Goal: Transaction & Acquisition: Purchase product/service

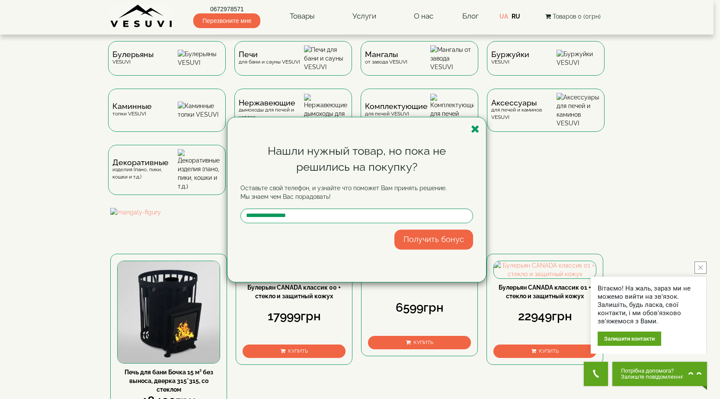
click at [476, 131] on icon "button" at bounding box center [475, 129] width 9 height 11
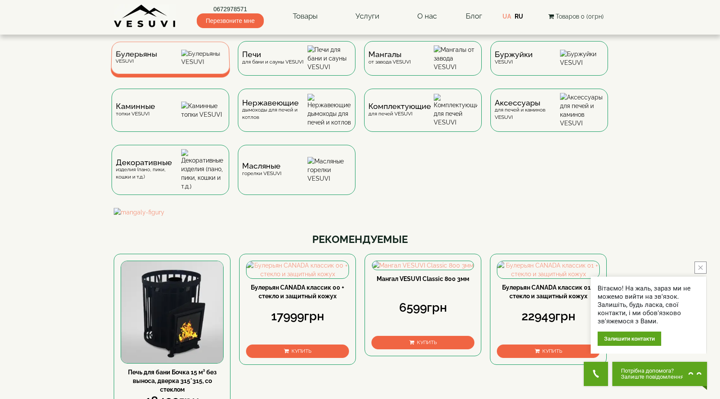
click at [171, 65] on div "Булерьяны VESUVI" at bounding box center [170, 58] width 119 height 32
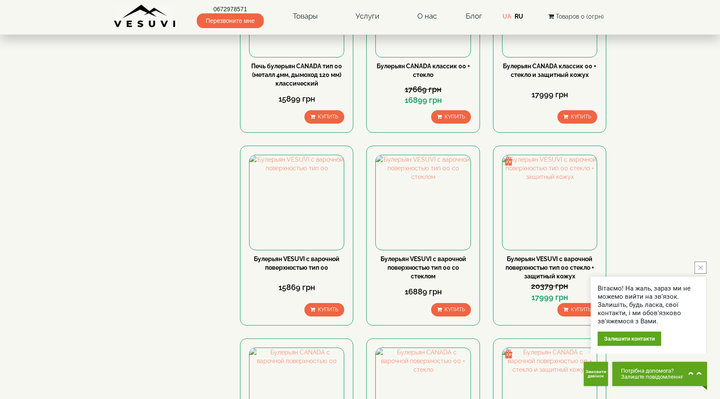
scroll to position [519, 0]
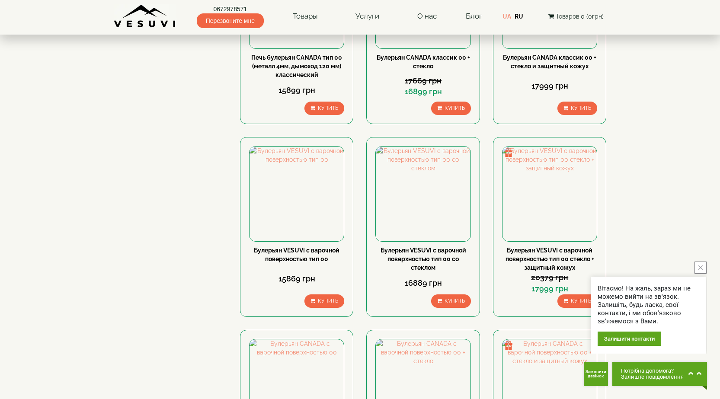
click at [695, 266] on button "close button" at bounding box center [701, 268] width 12 height 12
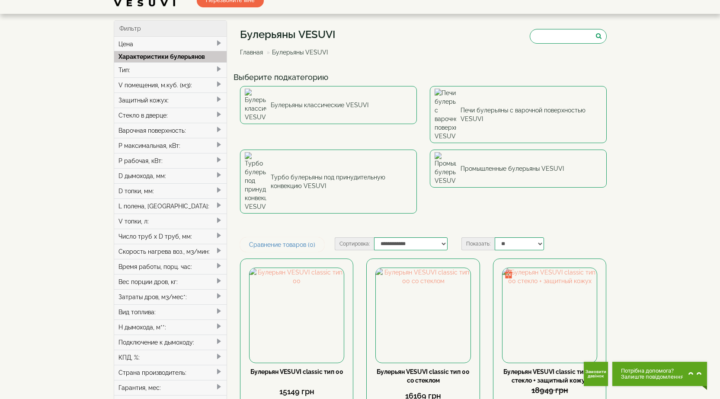
scroll to position [0, 0]
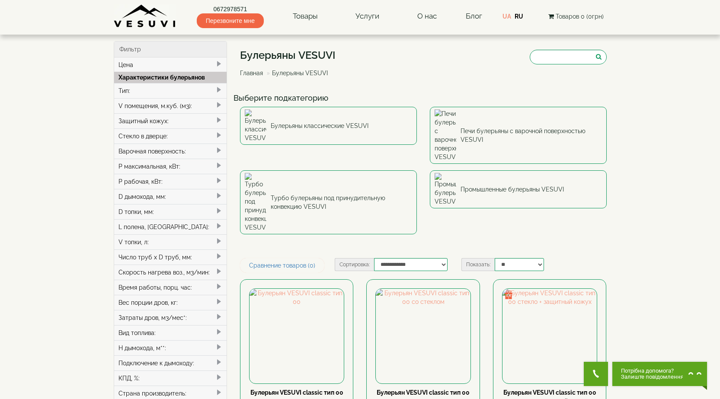
click at [214, 106] on div "V помещения, м.куб. (м3):" at bounding box center [170, 105] width 113 height 15
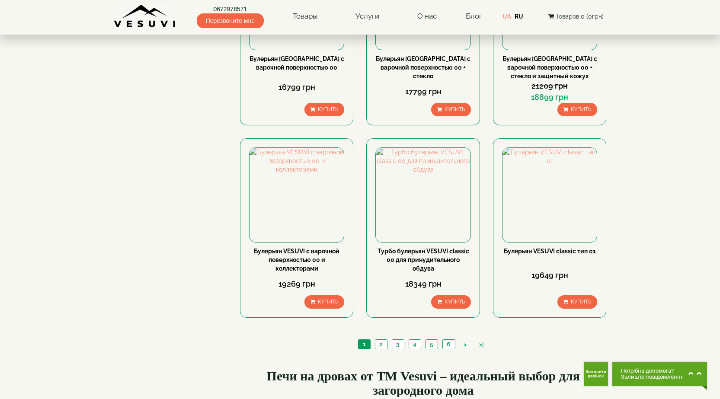
scroll to position [908, 0]
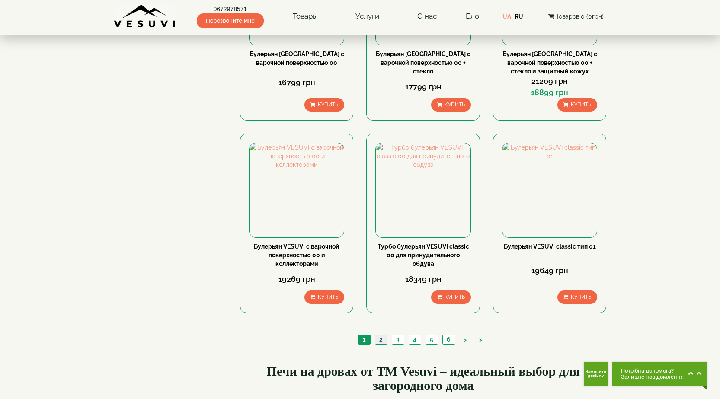
click at [383, 335] on link "2" at bounding box center [381, 339] width 12 height 9
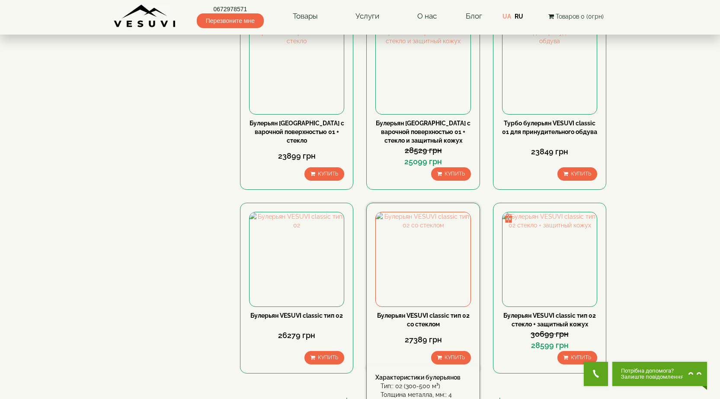
scroll to position [908, 0]
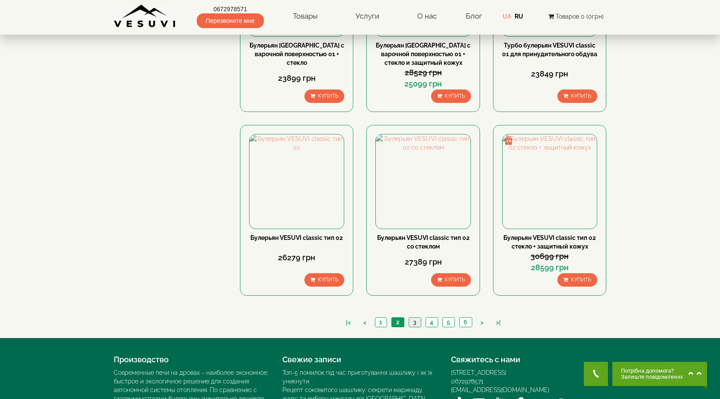
click at [411, 318] on link "3" at bounding box center [415, 322] width 12 height 9
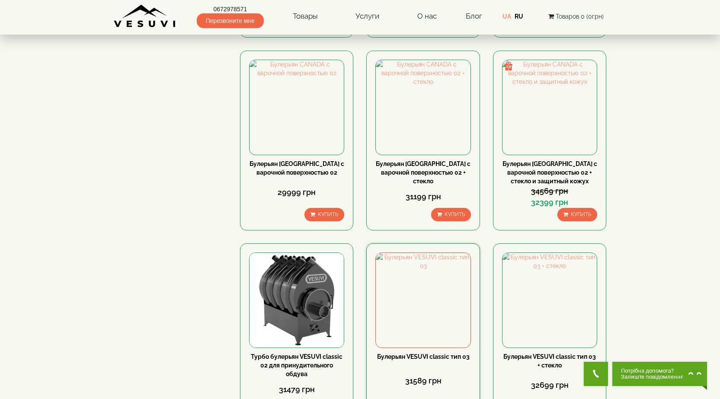
click at [440, 284] on div "Булерьян VESUVI classic тип 03 31589 грн Купить Характеристики булерьянов Тип::…" at bounding box center [422, 333] width 113 height 180
click at [430, 352] on div "Булерьян VESUVI classic тип 03 31589 грн Купить" at bounding box center [422, 383] width 95 height 62
click at [430, 253] on img at bounding box center [423, 300] width 94 height 94
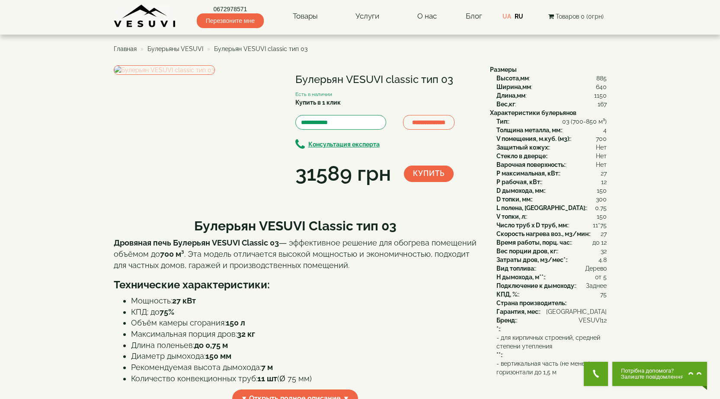
click at [215, 75] on img at bounding box center [164, 70] width 101 height 10
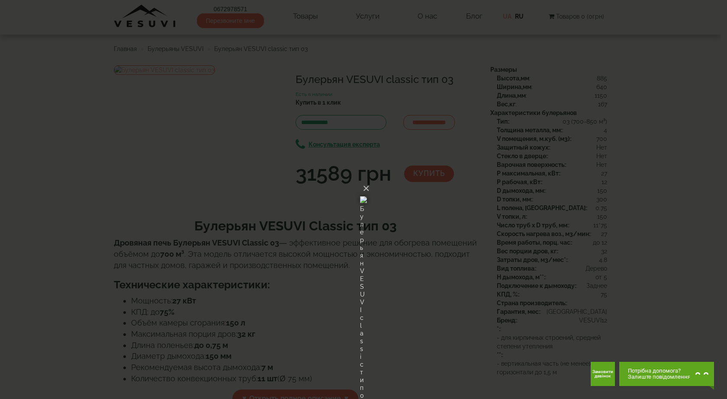
click at [365, 181] on img at bounding box center [363, 200] width 7 height 42
